Goal: Information Seeking & Learning: Find specific fact

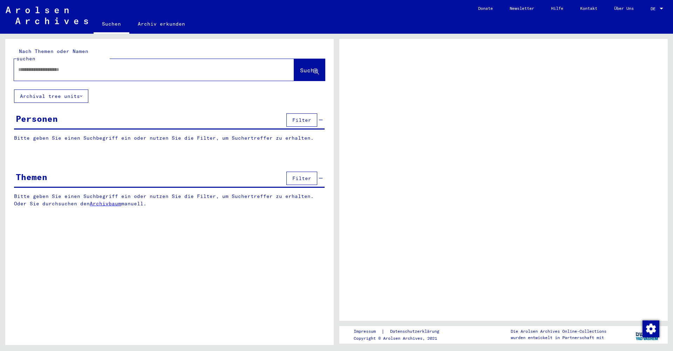
click at [91, 66] on input "text" at bounding box center [147, 69] width 259 height 7
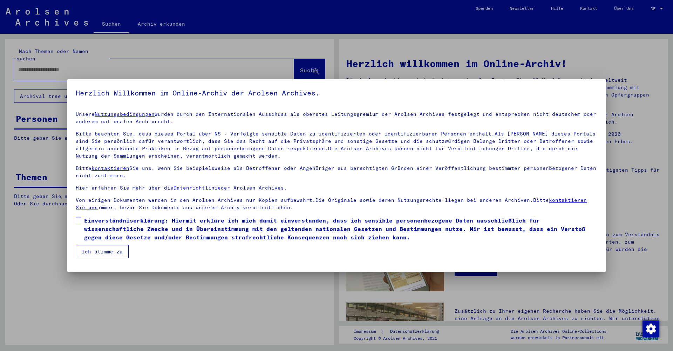
click at [79, 220] on span at bounding box center [79, 220] width 6 height 6
click at [94, 250] on button "Ich stimme zu" at bounding box center [102, 251] width 53 height 13
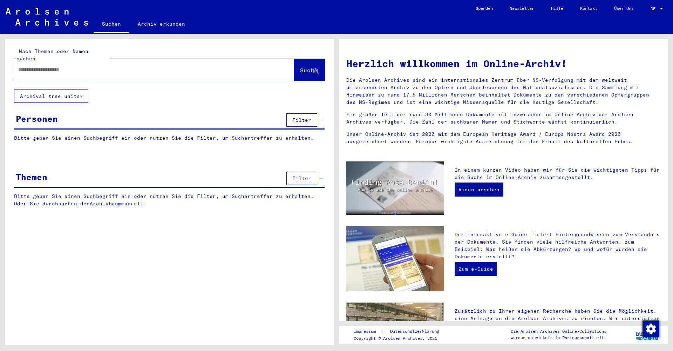
click at [32, 66] on input "text" at bounding box center [145, 69] width 255 height 7
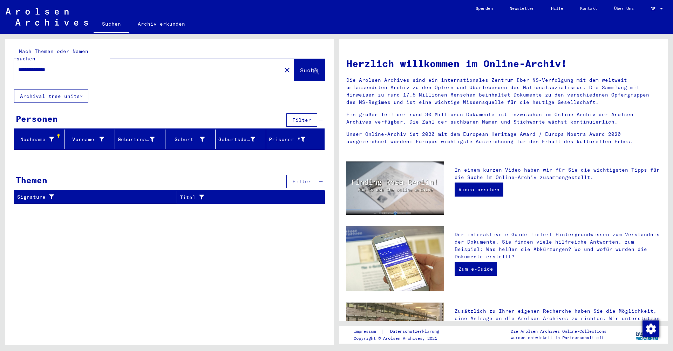
click at [29, 66] on input "**********" at bounding box center [145, 69] width 255 height 7
type input "********"
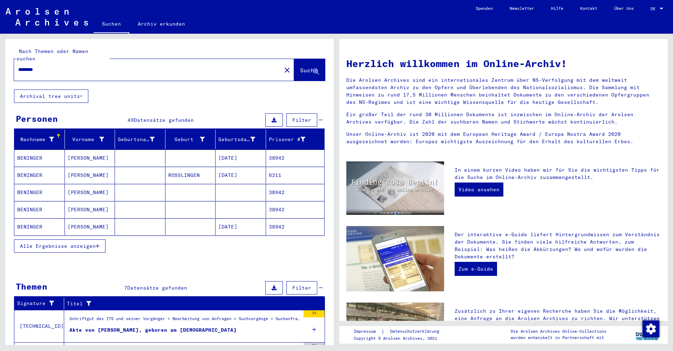
click at [76, 243] on span "Alle Ergebnisse anzeigen" at bounding box center [58, 246] width 76 height 6
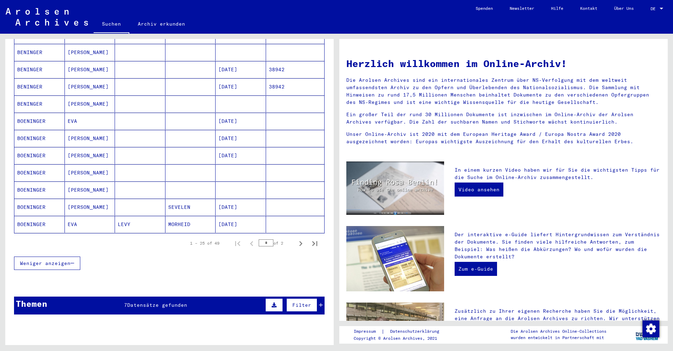
scroll to position [348, 0]
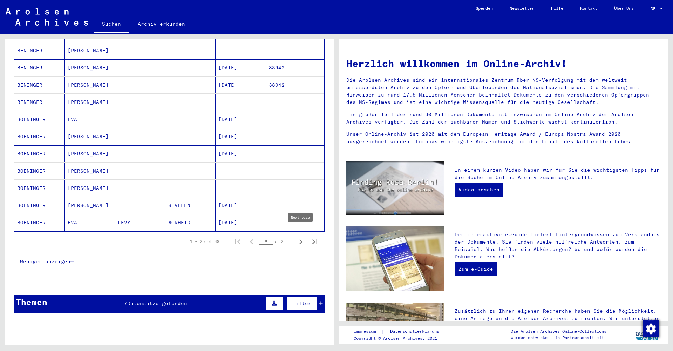
click at [301, 237] on icon "Next page" at bounding box center [301, 242] width 10 height 10
type input "*"
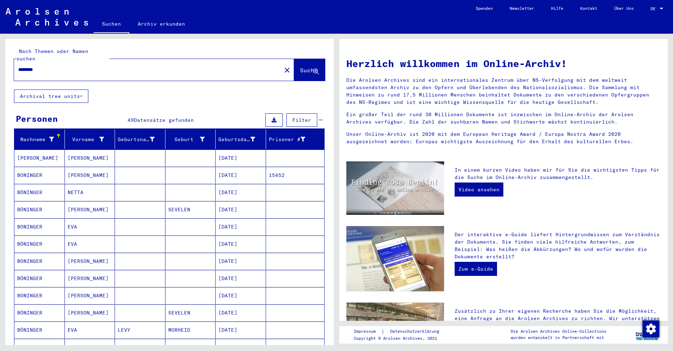
scroll to position [0, 0]
click at [127, 270] on mat-cell at bounding box center [140, 278] width 51 height 17
